Goal: Navigation & Orientation: Go to known website

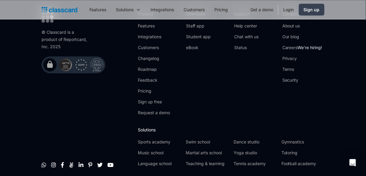
scroll to position [2087, 0]
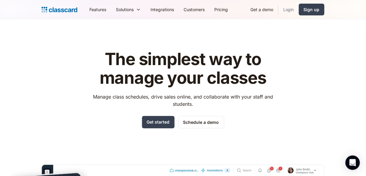
click at [284, 8] on link "Login" at bounding box center [288, 10] width 20 height 14
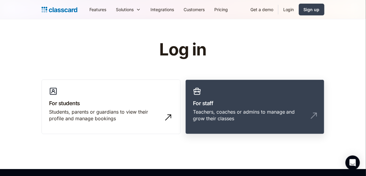
click at [219, 106] on h3 "For staff" at bounding box center [255, 103] width 124 height 8
click at [251, 92] on link "For staff Teachers, coaches or admins to manage and grow their classes" at bounding box center [254, 106] width 139 height 55
click at [219, 18] on div "Features Resources Blog The latest industry news, updates and info. Customer st…" at bounding box center [183, 9] width 366 height 19
click at [238, 112] on div "Teachers, coaches or admins to manage and grow their classes" at bounding box center [249, 115] width 112 height 14
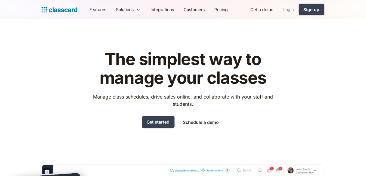
click at [294, 7] on link "Login" at bounding box center [288, 10] width 20 height 14
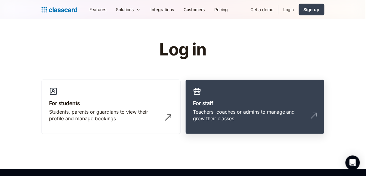
click at [205, 95] on link "For staff Teachers, coaches or admins to manage and grow their classes" at bounding box center [254, 106] width 139 height 55
